Goal: Navigation & Orientation: Find specific page/section

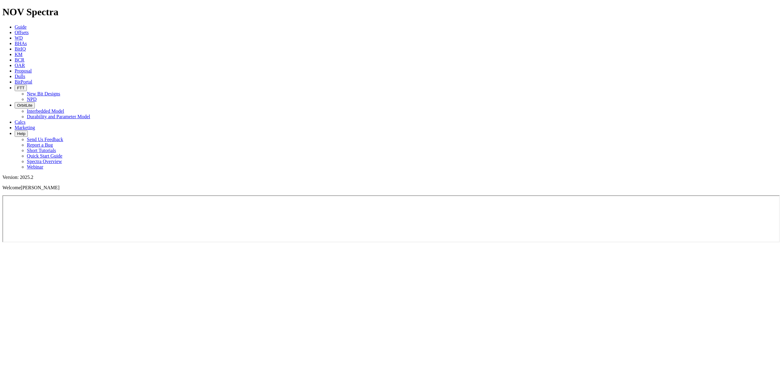
click at [15, 24] on icon at bounding box center [15, 26] width 0 height 5
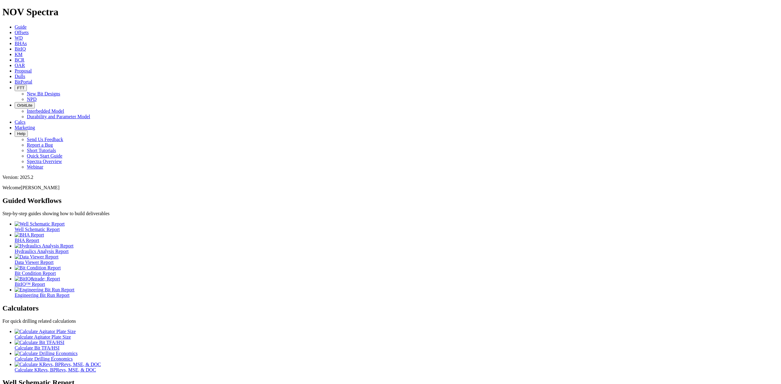
click at [15, 74] on icon at bounding box center [15, 76] width 0 height 5
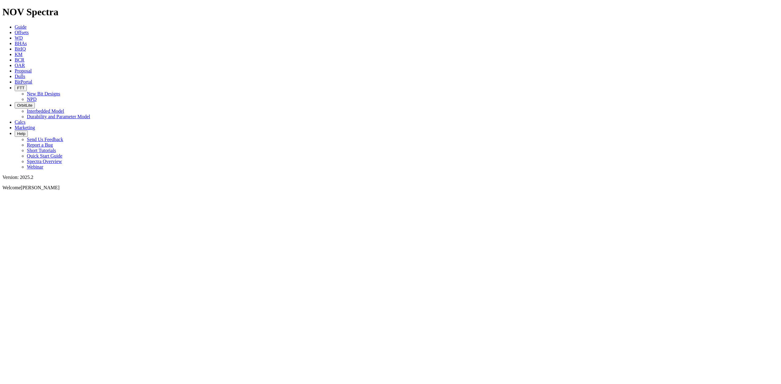
click at [274, 195] on div at bounding box center [390, 195] width 776 height 0
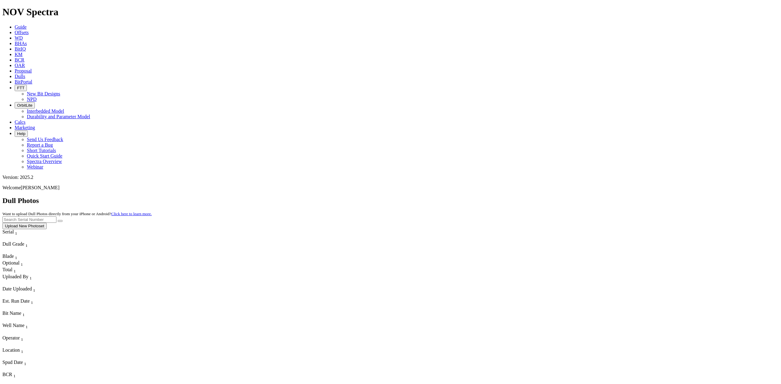
click at [32, 79] on span "BitPortal" at bounding box center [24, 81] width 18 height 5
